Goal: Find specific page/section: Find specific page/section

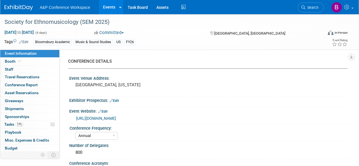
select select "Annual"
select select "Level 2"
select select "In-Person Booth"
select select "Music & Sound Studies"
select select "Bloomsbury Academic"
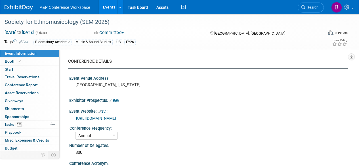
select select "Amanda Oney"
select select "Brenna Akerman"
select select "Anna Roberts"
select select "Brand/Subject Presence​"
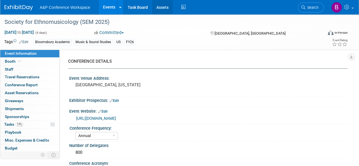
click at [161, 7] on link "Assets" at bounding box center [162, 7] width 21 height 14
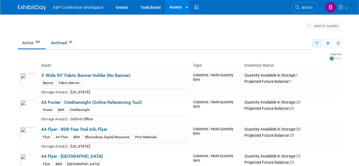
click at [318, 42] on icon "button" at bounding box center [317, 44] width 4 height 4
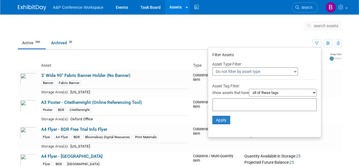
click at [280, 90] on select "all of these tags any one of these tags only and exactly these specific tags" at bounding box center [283, 93] width 68 height 8
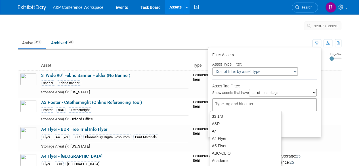
click at [225, 103] on input "text" at bounding box center [237, 104] width 45 height 6
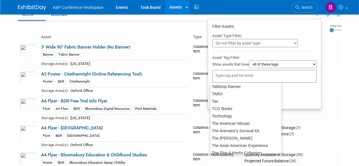
scroll to position [1239, 0]
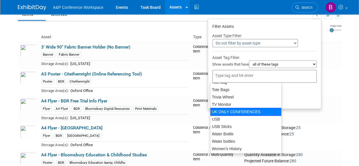
click at [236, 112] on div "UK ONLY CONFERENCES" at bounding box center [246, 112] width 72 height 8
type input "UK ONLY CONFERENCES"
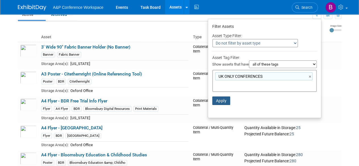
click at [219, 101] on button "Apply" at bounding box center [222, 101] width 18 height 9
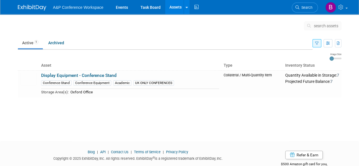
click at [318, 43] on icon "button" at bounding box center [317, 44] width 4 height 4
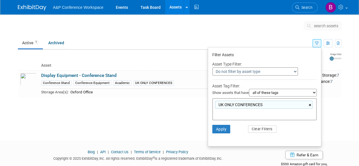
click at [310, 105] on link "×" at bounding box center [311, 105] width 4 height 7
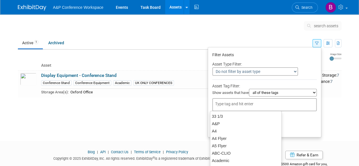
click at [308, 121] on li "Apply Clear Filters" at bounding box center [264, 120] width 113 height 17
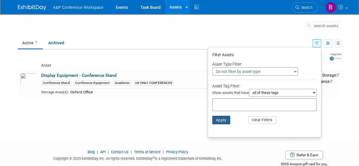
click at [217, 122] on button "Apply" at bounding box center [222, 120] width 18 height 9
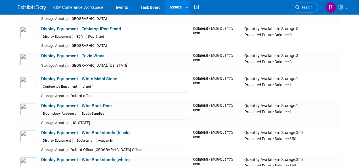
scroll to position [3460, 0]
